Goal: Complete application form

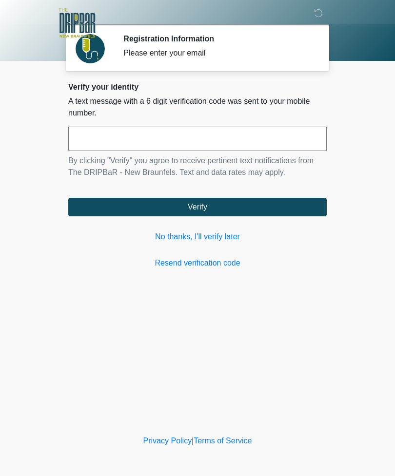
click at [236, 241] on link "No thanks, I'll verify later" at bounding box center [197, 237] width 258 height 12
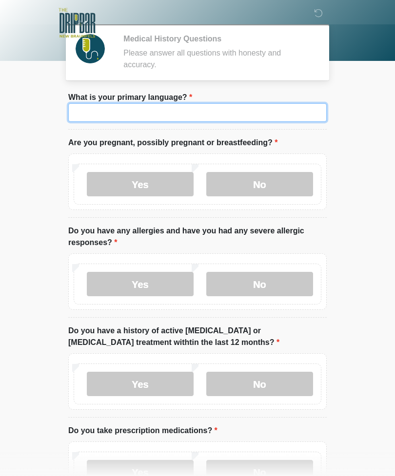
click at [283, 119] on input "What is your primary language?" at bounding box center [197, 112] width 258 height 19
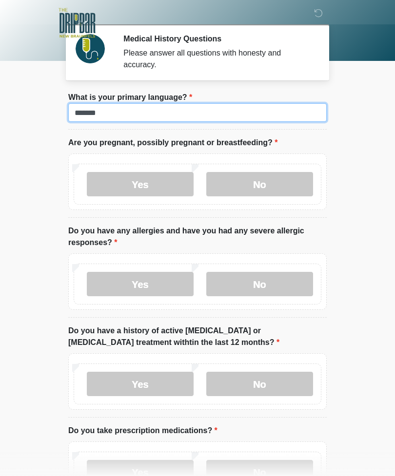
type input "*******"
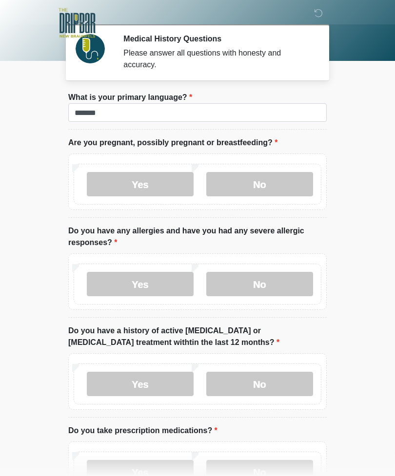
click at [271, 188] on label "No" at bounding box center [259, 184] width 107 height 24
click at [156, 286] on label "Yes" at bounding box center [140, 284] width 107 height 24
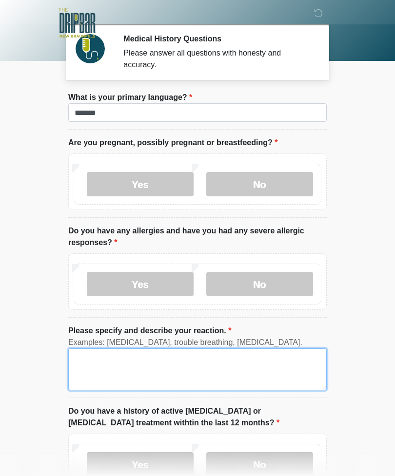
click at [155, 360] on textarea "Please specify and describe your reaction." at bounding box center [197, 370] width 258 height 42
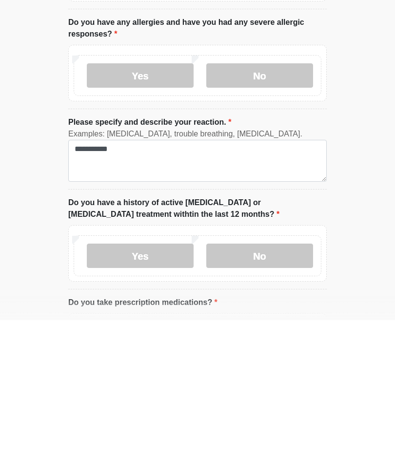
scroll to position [209, 0]
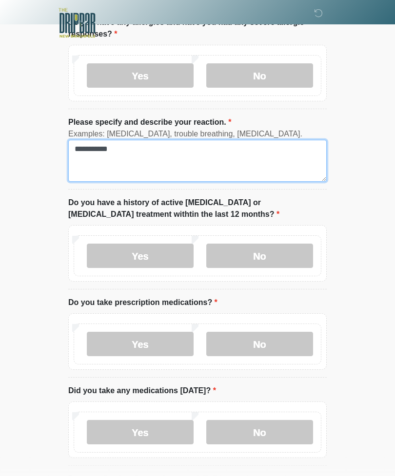
type textarea "**********"
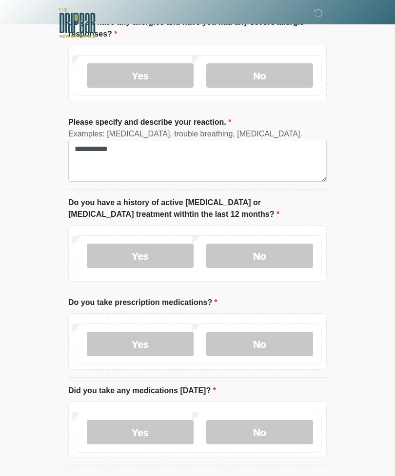
click at [274, 252] on label "No" at bounding box center [259, 256] width 107 height 24
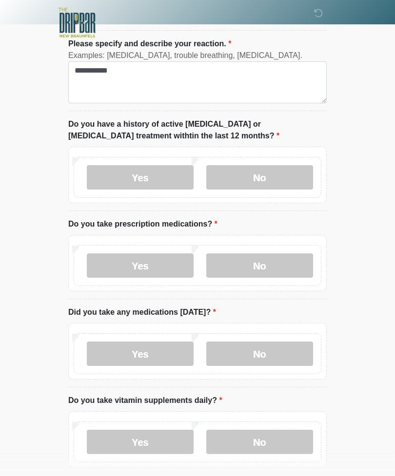
scroll to position [289, 0]
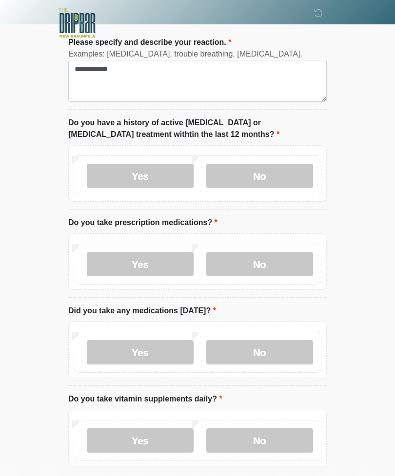
click at [157, 265] on label "Yes" at bounding box center [140, 264] width 107 height 24
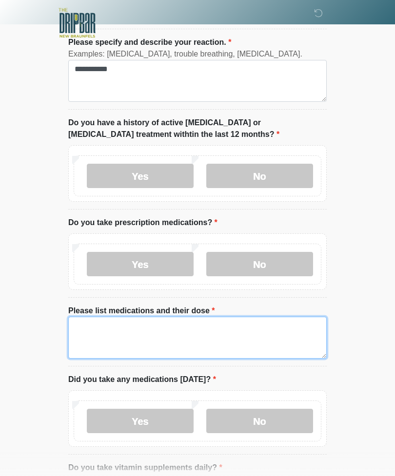
click at [225, 324] on textarea "Please list medications and their dose" at bounding box center [197, 338] width 258 height 42
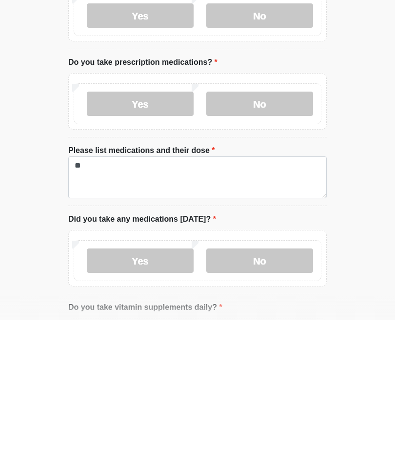
scroll to position [450, 0]
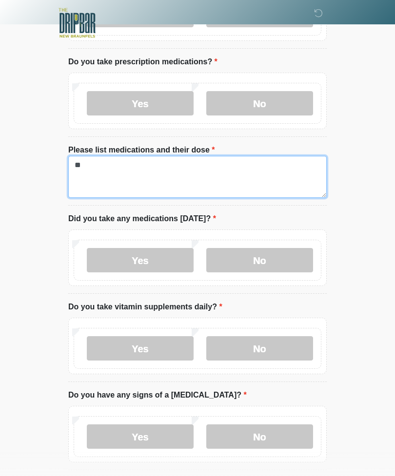
type textarea "**"
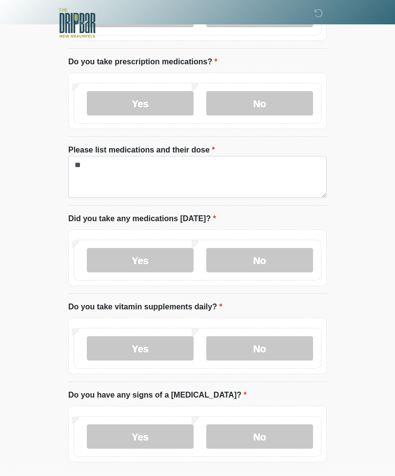
click at [164, 255] on label "Yes" at bounding box center [140, 260] width 107 height 24
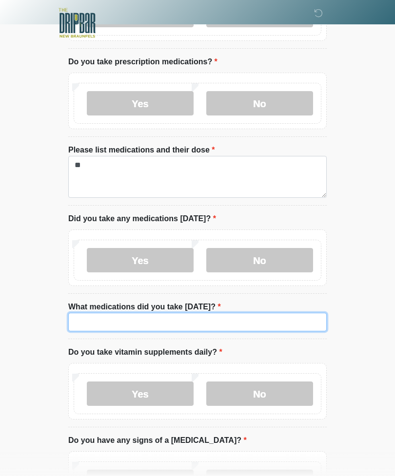
click at [159, 323] on input "What medications did you take today?" at bounding box center [197, 322] width 258 height 19
type input "**"
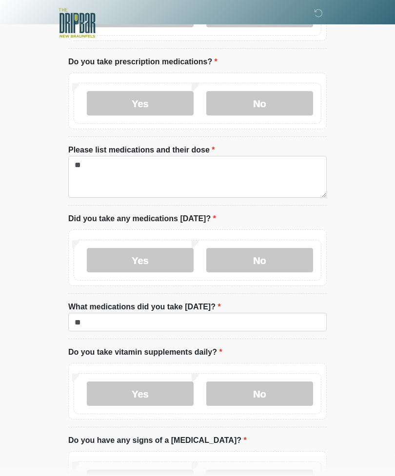
click at [166, 386] on label "Yes" at bounding box center [140, 394] width 107 height 24
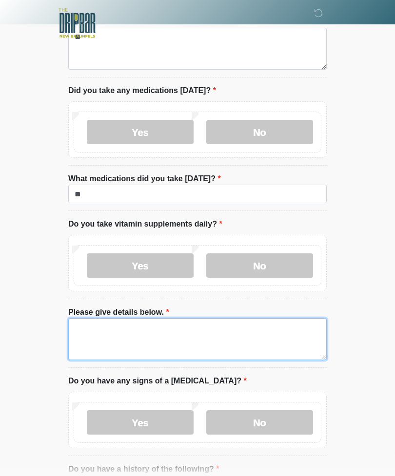
click at [240, 342] on textarea "Please give details below." at bounding box center [197, 339] width 258 height 42
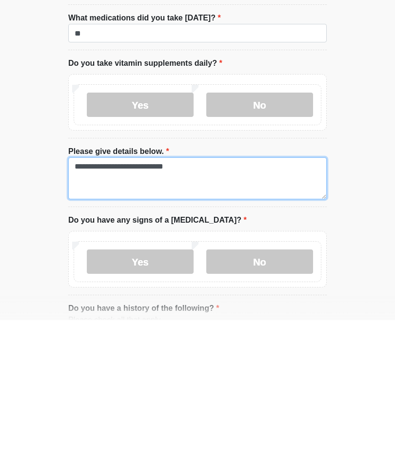
type textarea "**********"
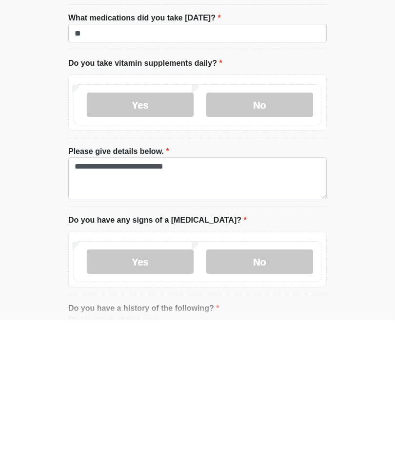
click at [295, 406] on label "No" at bounding box center [259, 418] width 107 height 24
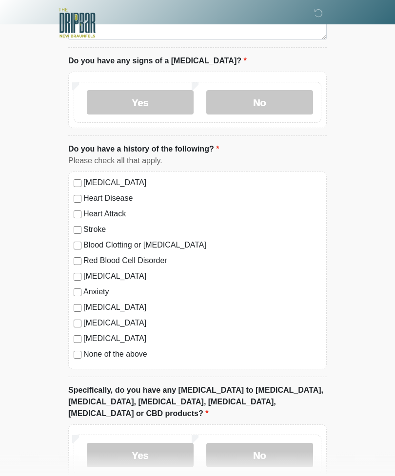
scroll to position [939, 0]
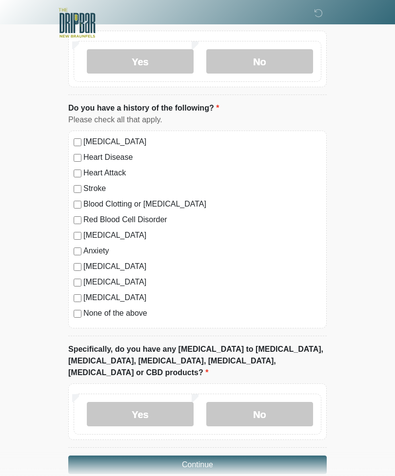
click at [269, 402] on label "No" at bounding box center [259, 414] width 107 height 24
click at [292, 456] on button "Continue" at bounding box center [197, 465] width 258 height 19
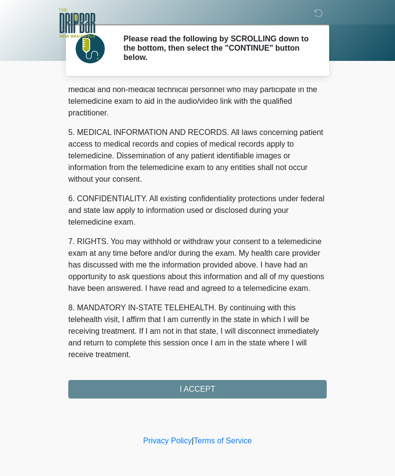
scroll to position [296, 0]
click at [293, 397] on button "I ACCEPT" at bounding box center [197, 389] width 258 height 19
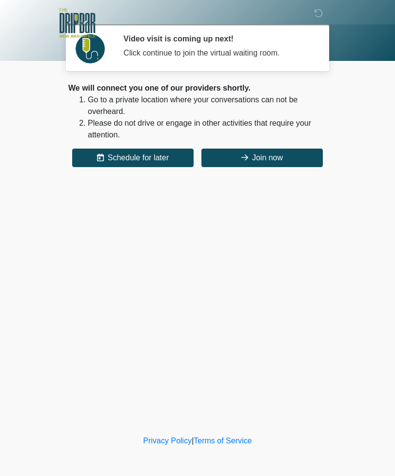
click at [274, 163] on button "Join now" at bounding box center [261, 158] width 121 height 19
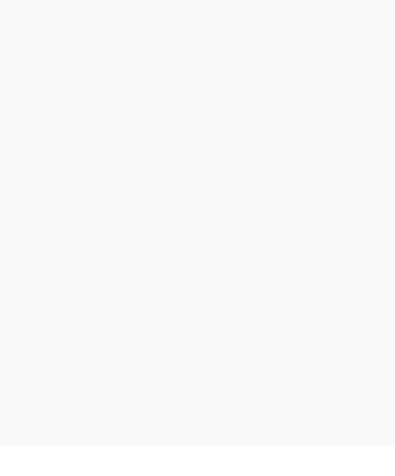
scroll to position [3, 0]
